Goal: Communication & Community: Ask a question

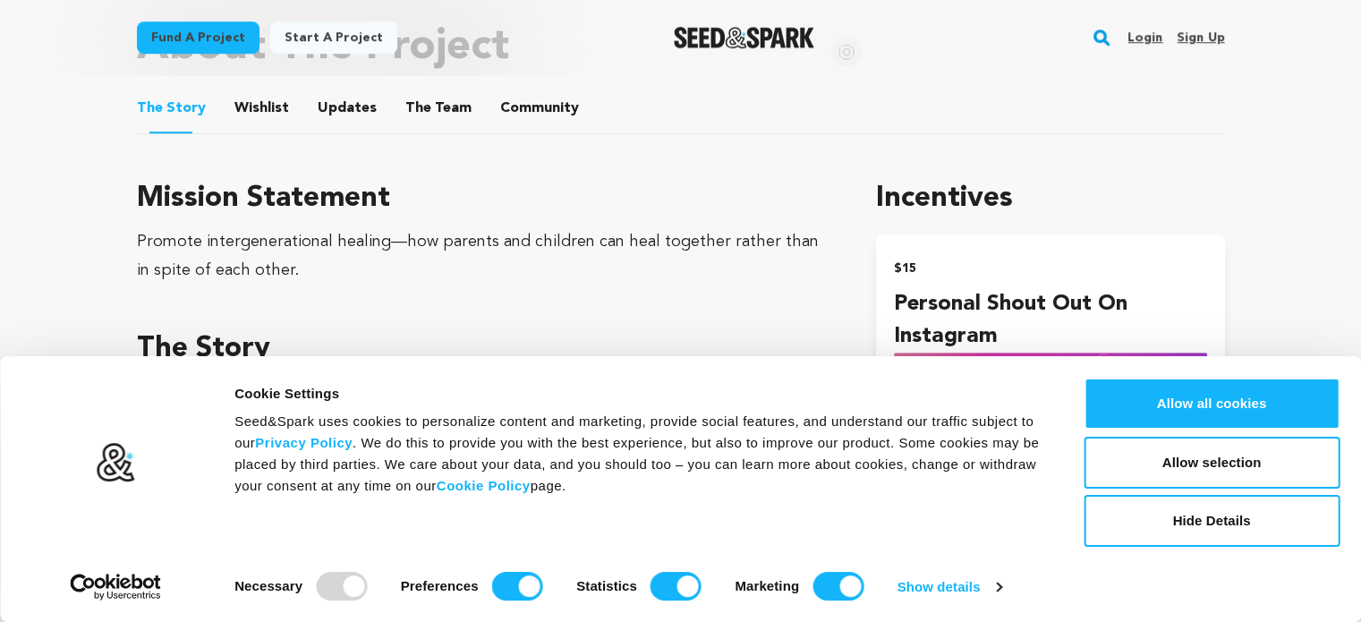
scroll to position [973, 0]
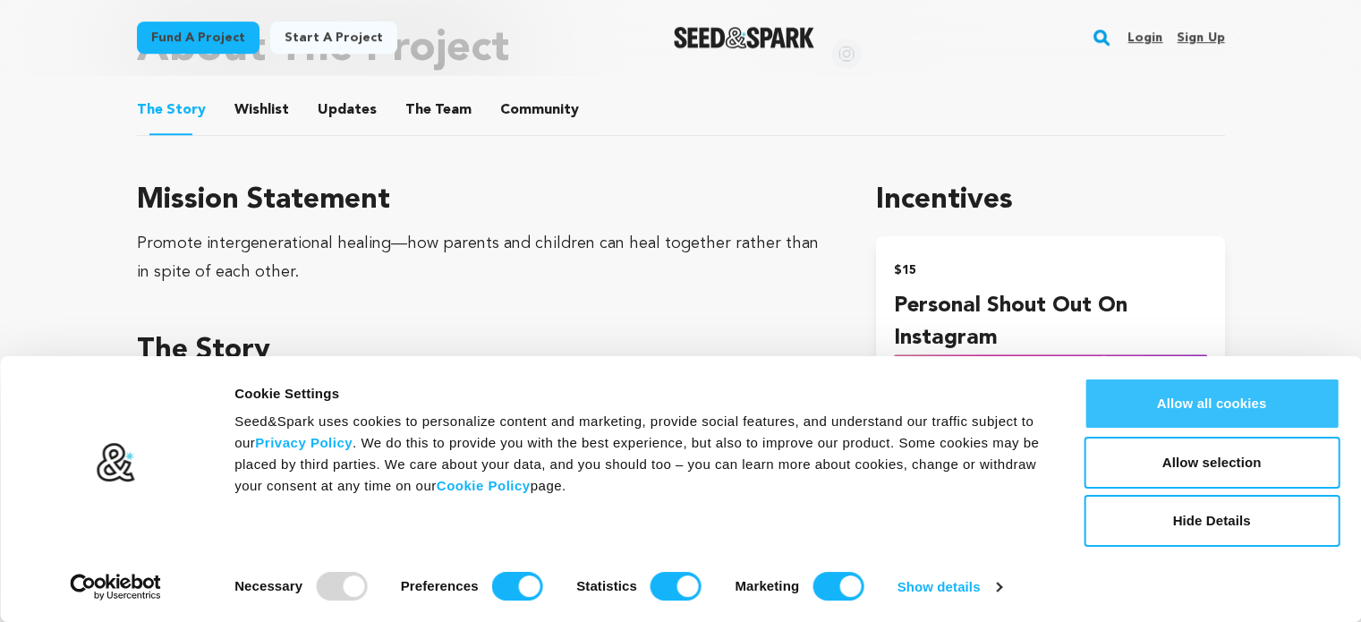
click at [1126, 378] on button "Allow all cookies" at bounding box center [1211, 404] width 256 height 52
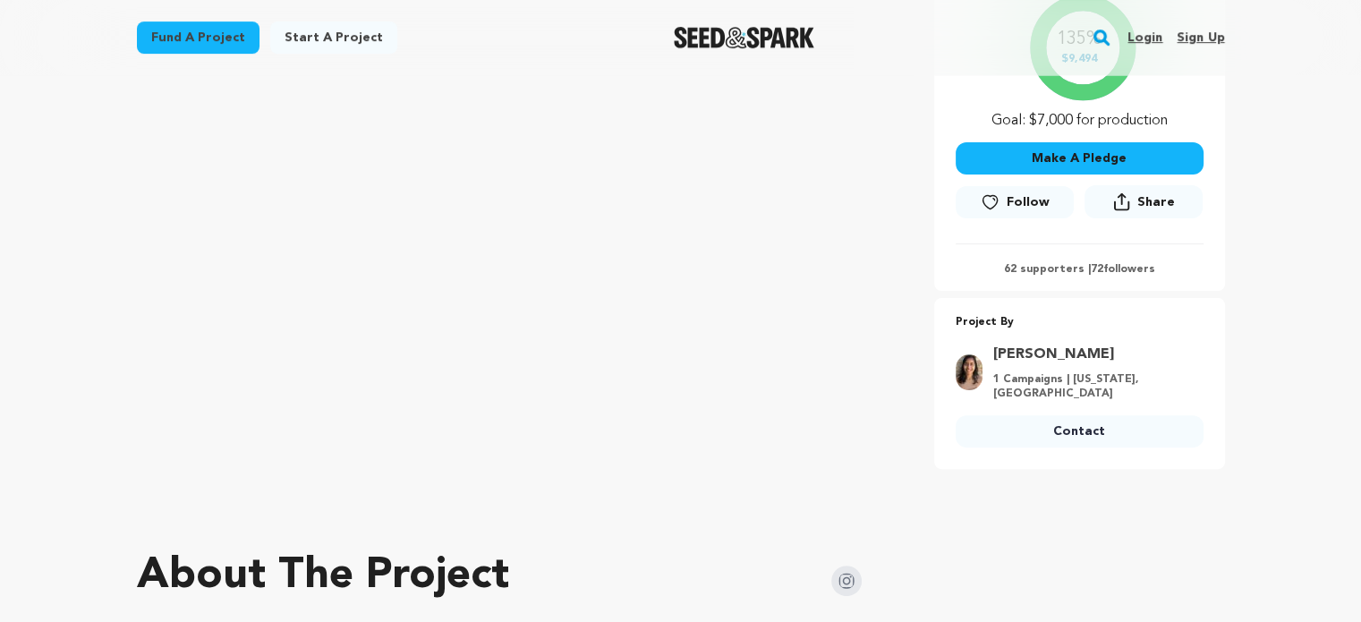
scroll to position [420, 0]
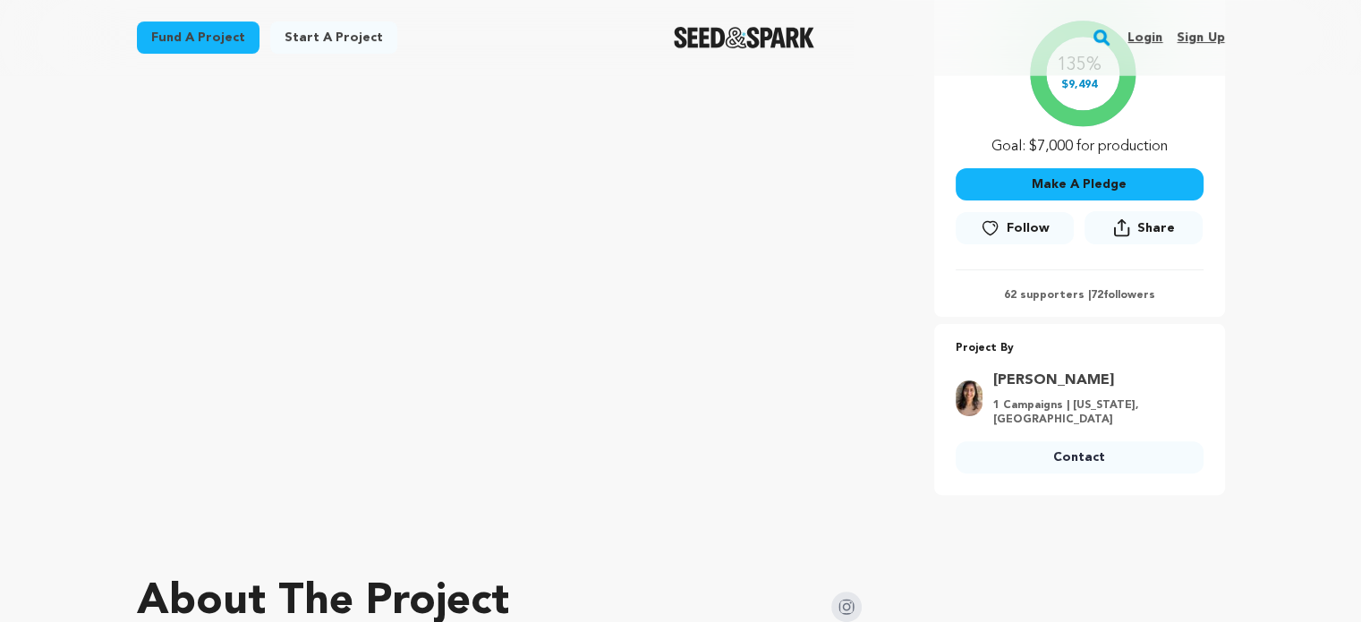
click at [1033, 454] on link "Contact" at bounding box center [1079, 457] width 248 height 32
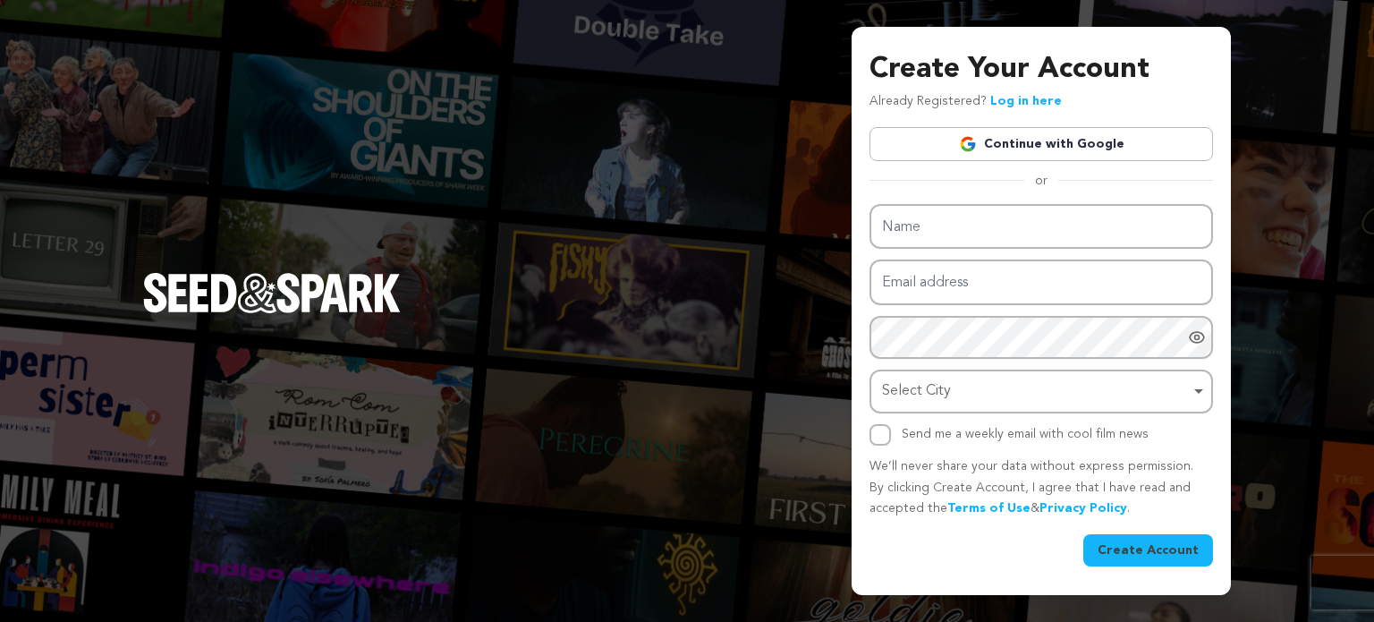
click at [1056, 140] on link "Continue with Google" at bounding box center [1042, 144] width 344 height 34
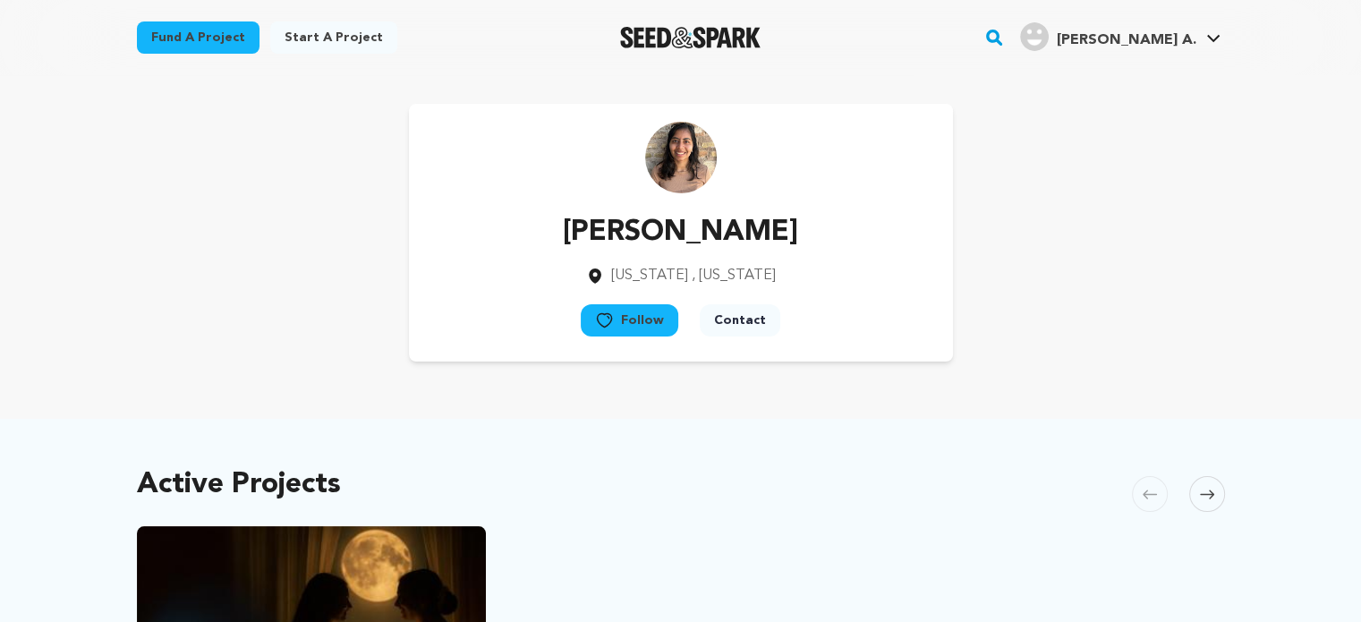
click at [726, 321] on button "Contact" at bounding box center [740, 320] width 81 height 32
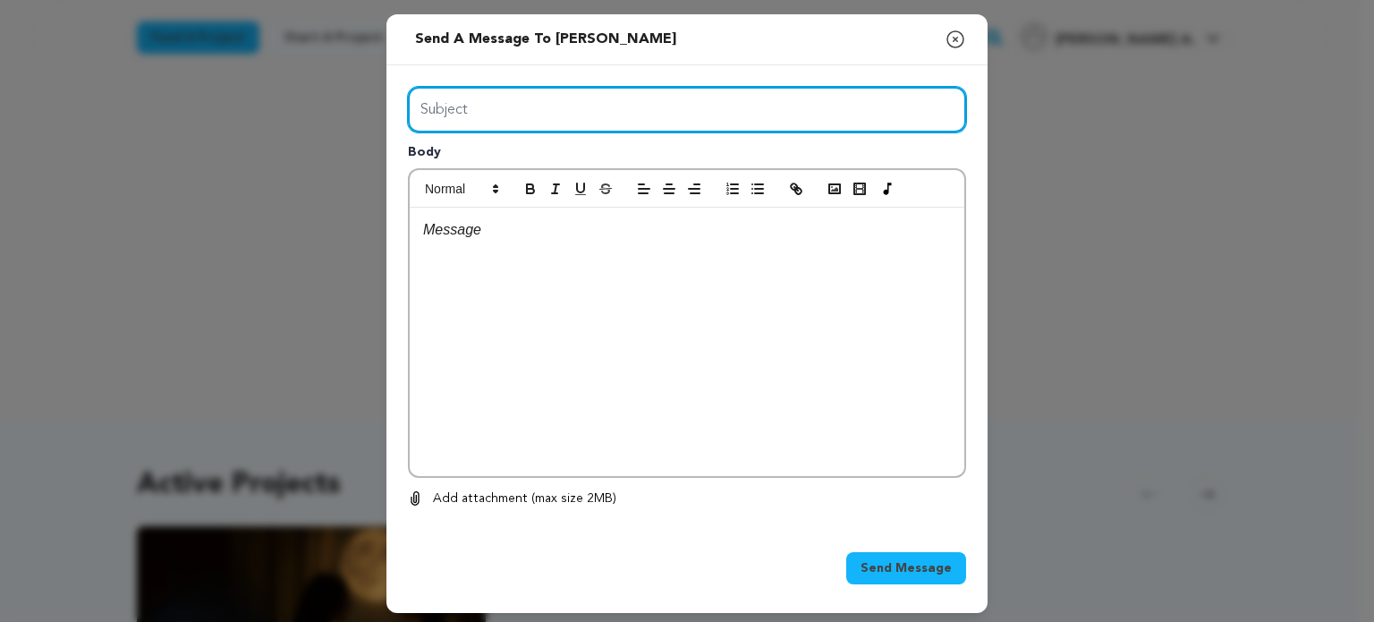
click at [707, 121] on input "Subject" at bounding box center [687, 110] width 558 height 46
type input "Interest in Supporting Crowdfunding"
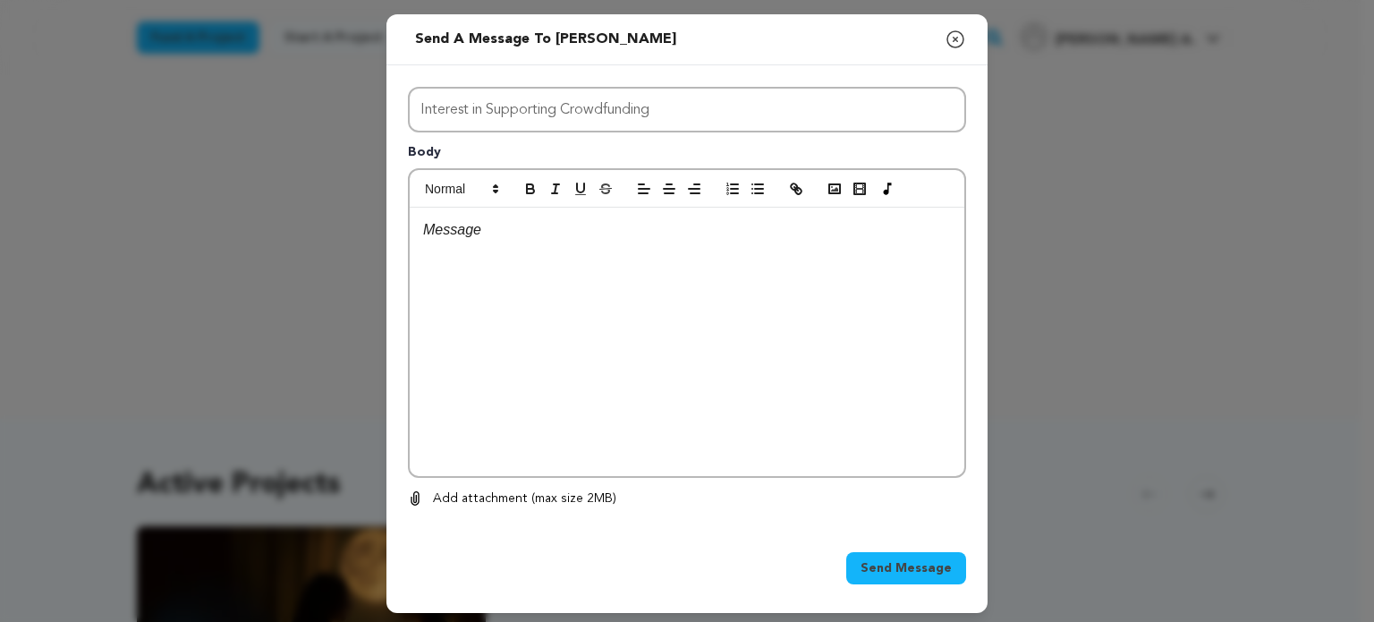
click at [565, 268] on div at bounding box center [687, 342] width 555 height 268
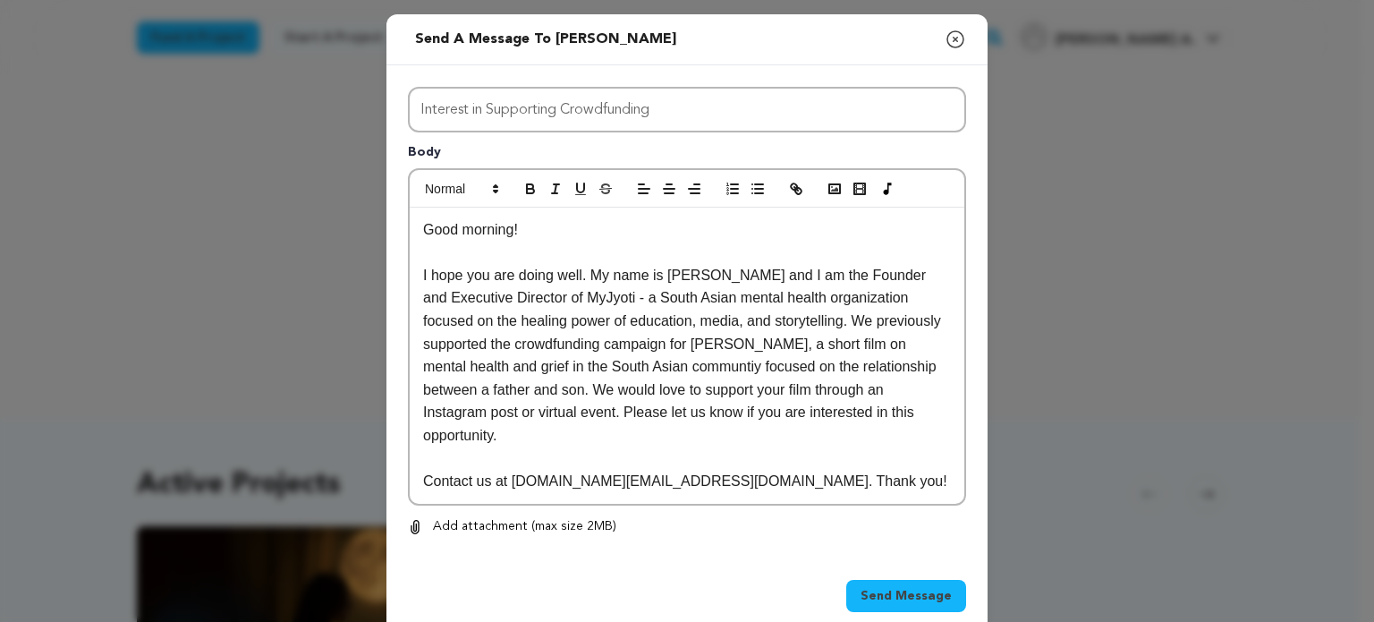
click at [913, 587] on span "Send Message" at bounding box center [906, 596] width 91 height 18
